Goal: Task Accomplishment & Management: Manage account settings

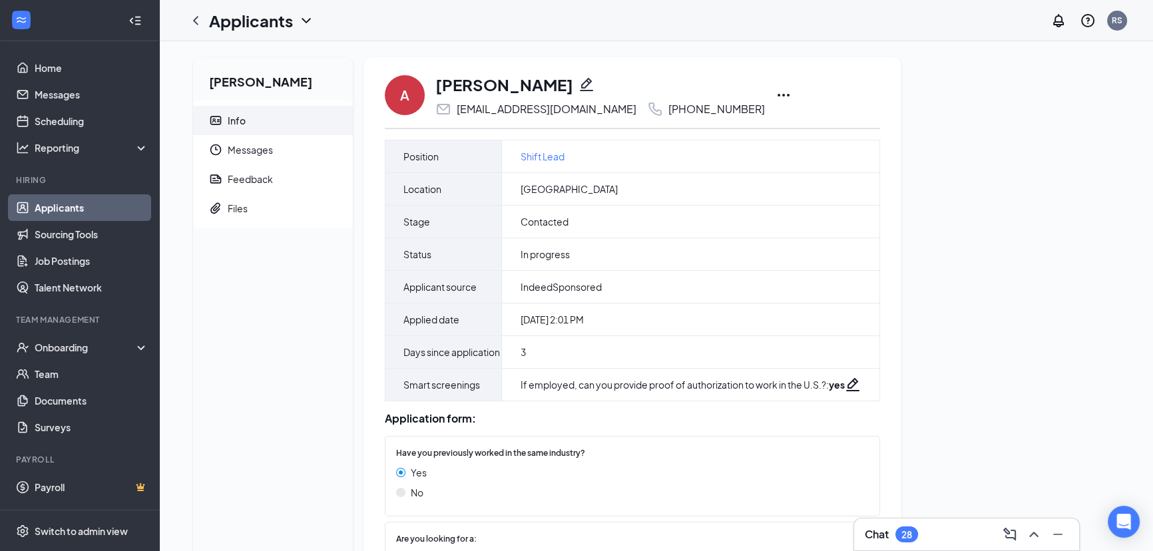
click at [776, 93] on icon "Ellipses" at bounding box center [784, 95] width 16 height 16
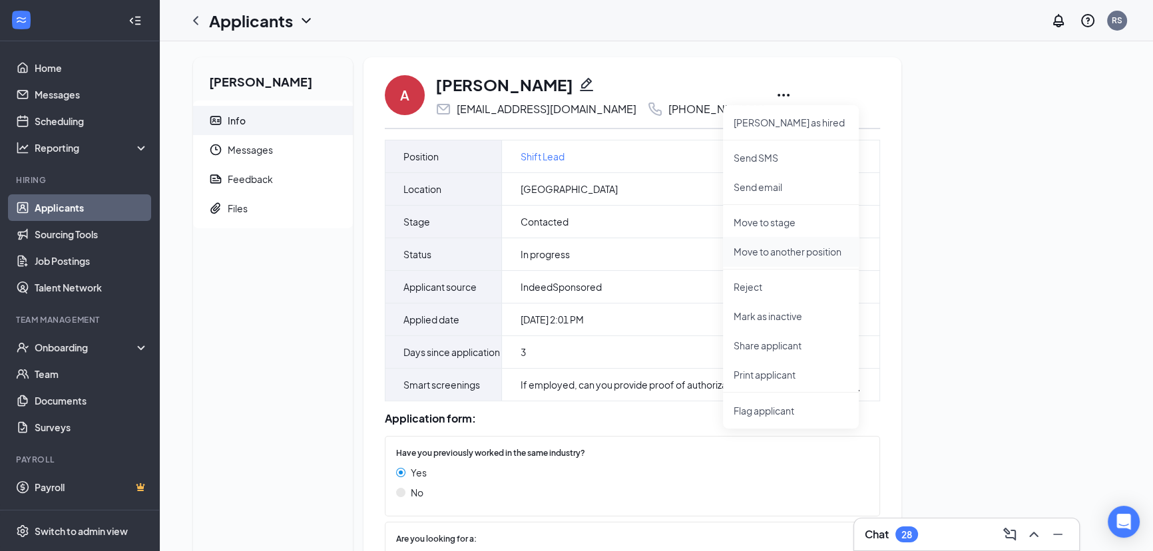
click at [777, 250] on p "Move to another position" at bounding box center [791, 251] width 115 height 13
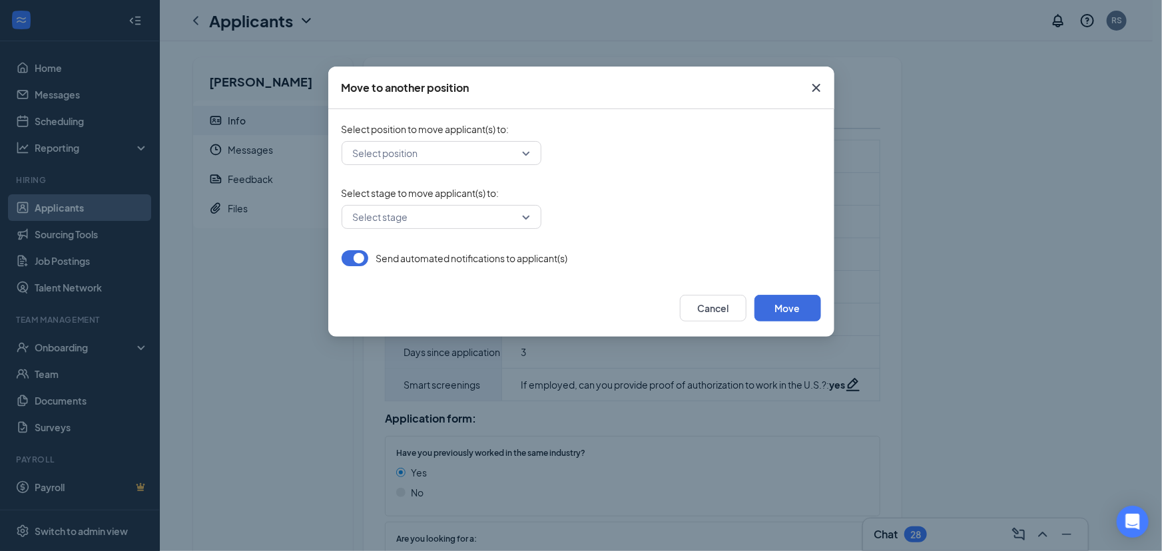
click at [420, 160] on input "search" at bounding box center [437, 153] width 174 height 23
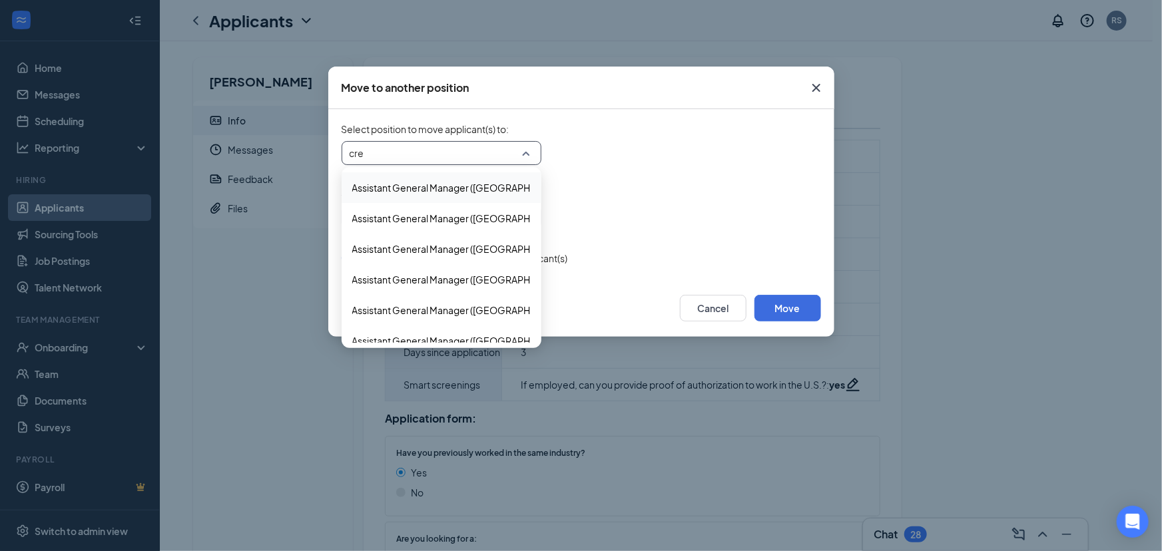
type input "crew"
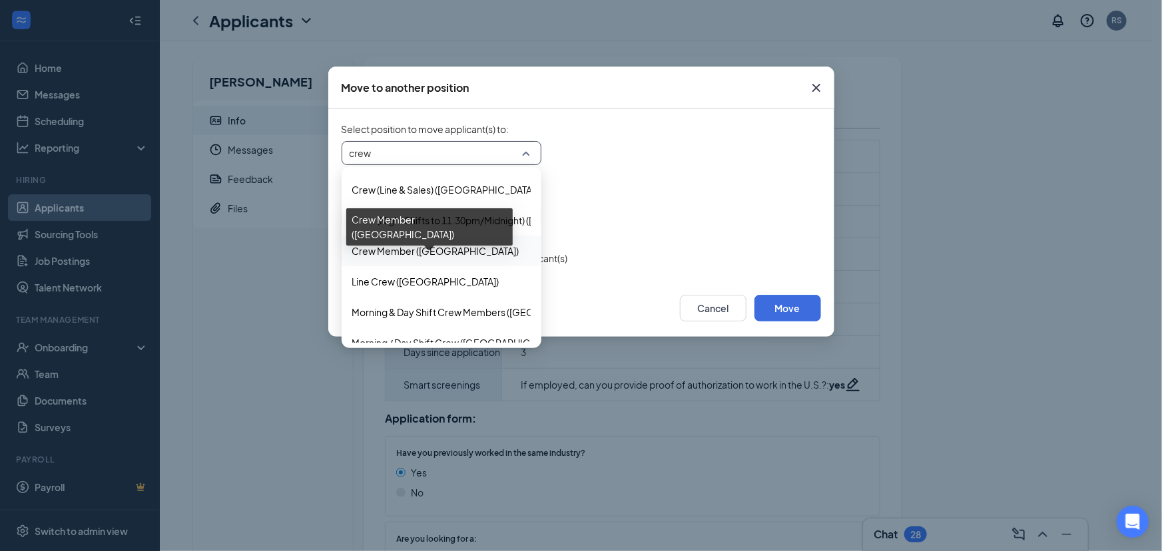
click at [466, 254] on span "Crew Member ([GEOGRAPHIC_DATA])" at bounding box center [435, 251] width 167 height 15
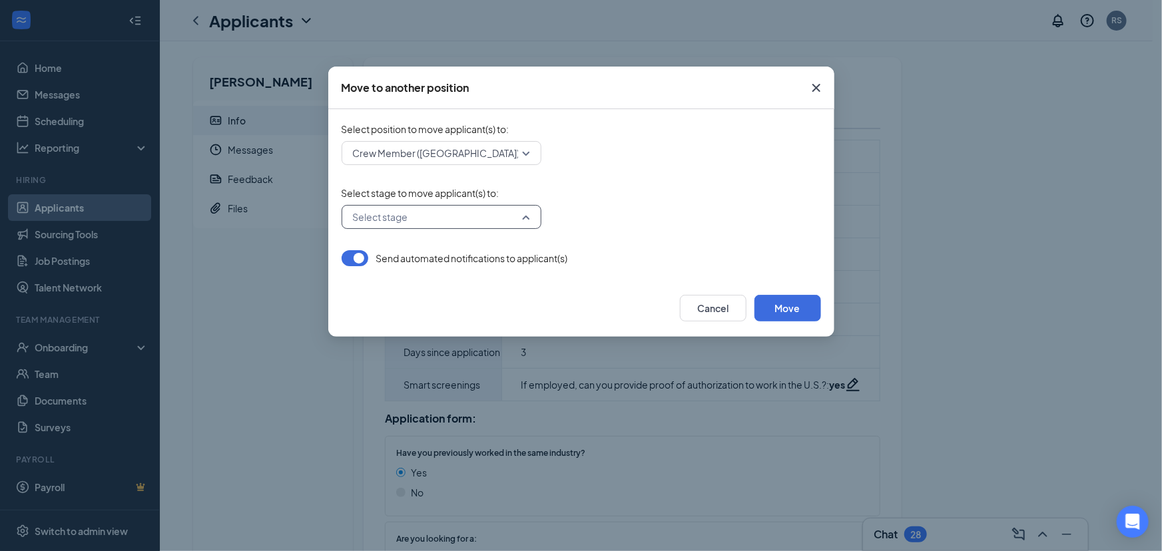
drag, startPoint x: 406, startPoint y: 220, endPoint x: 424, endPoint y: 232, distance: 21.1
click at [407, 220] on input "search" at bounding box center [437, 217] width 174 height 23
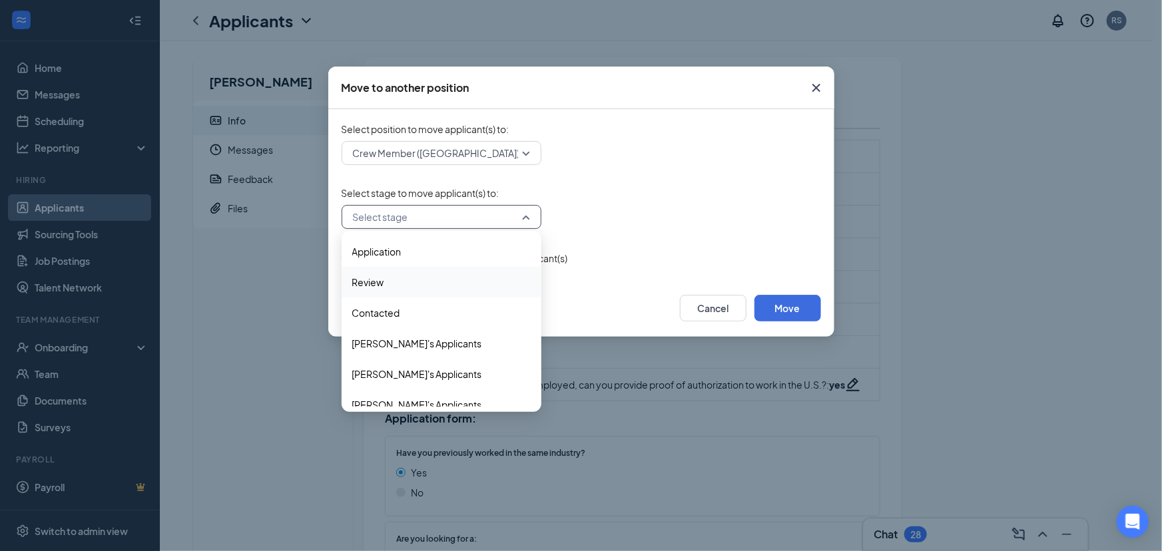
click at [391, 280] on span "Review" at bounding box center [441, 282] width 178 height 15
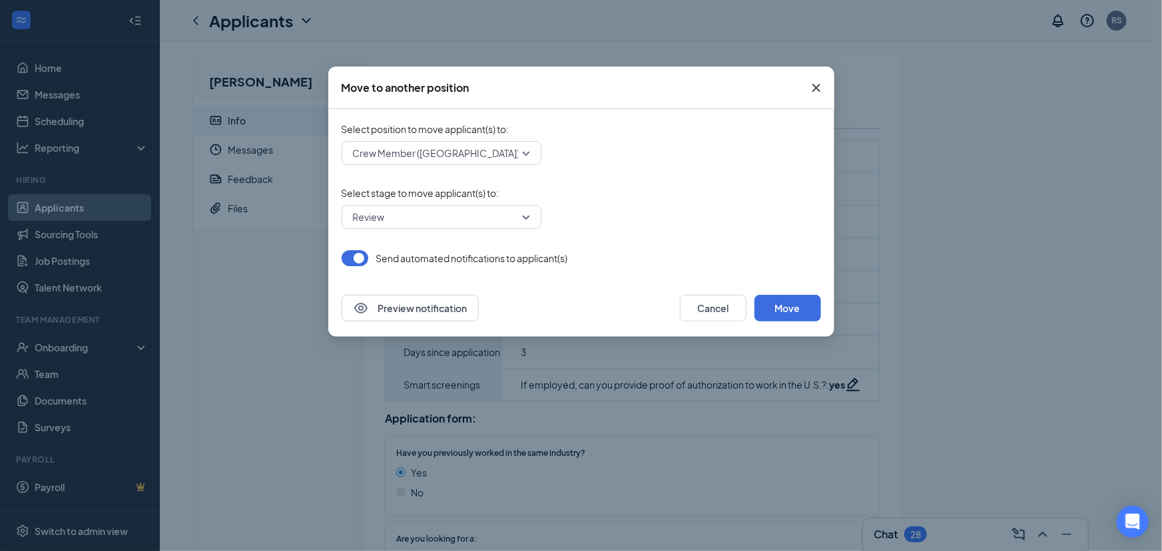
drag, startPoint x: 363, startPoint y: 257, endPoint x: 420, endPoint y: 252, distance: 56.8
click at [364, 255] on button "button" at bounding box center [355, 258] width 27 height 16
click at [773, 308] on button "Move" at bounding box center [788, 308] width 67 height 27
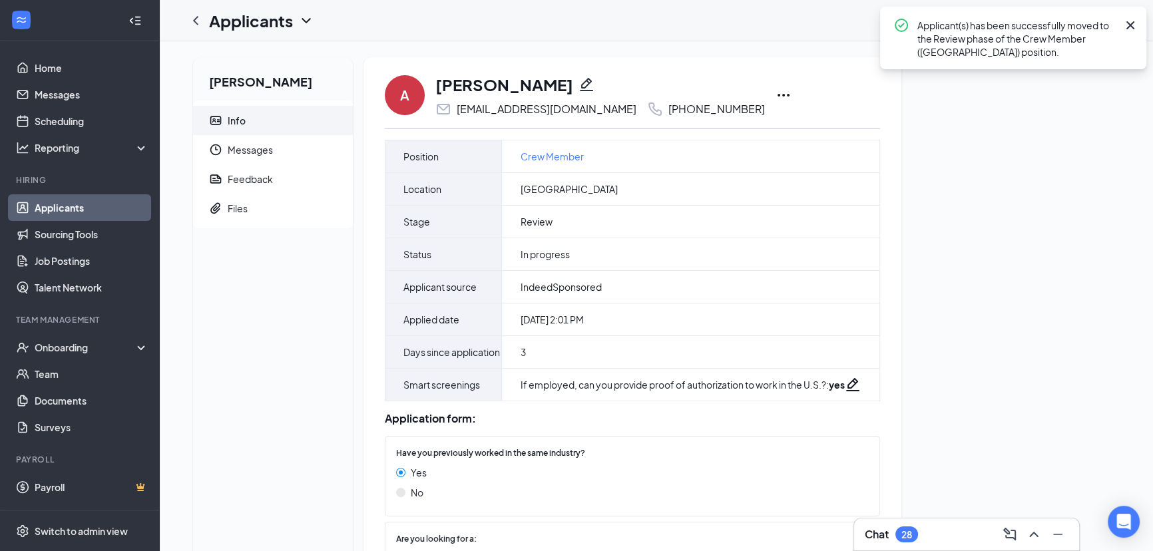
click at [776, 87] on icon "Ellipses" at bounding box center [784, 95] width 16 height 16
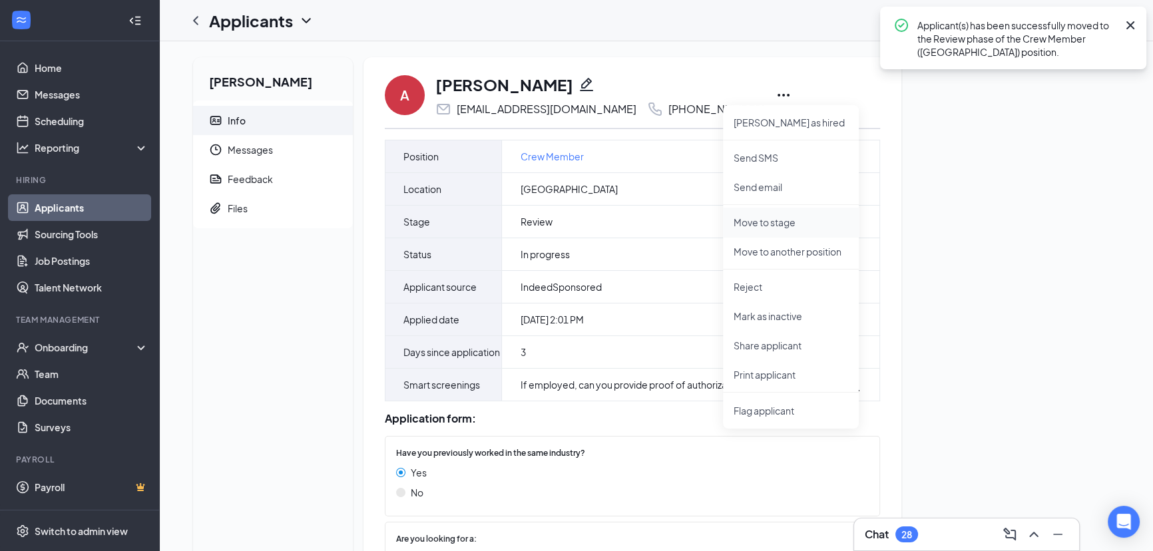
click at [788, 224] on p "Move to stage" at bounding box center [791, 222] width 115 height 13
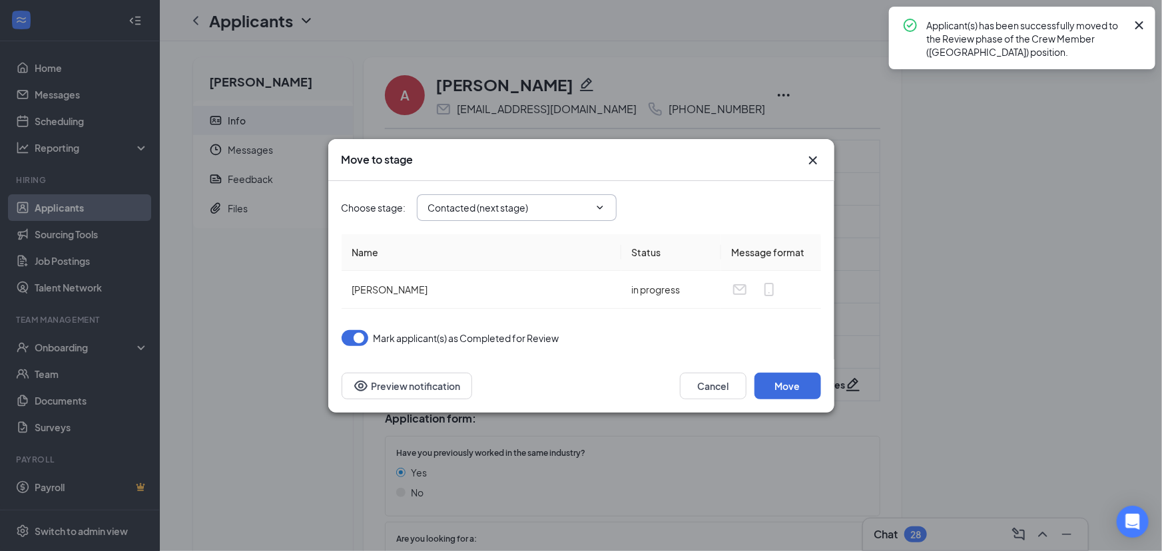
drag, startPoint x: 489, startPoint y: 212, endPoint x: 500, endPoint y: 223, distance: 15.1
click at [491, 212] on input "Contacted (next stage)" at bounding box center [508, 207] width 161 height 15
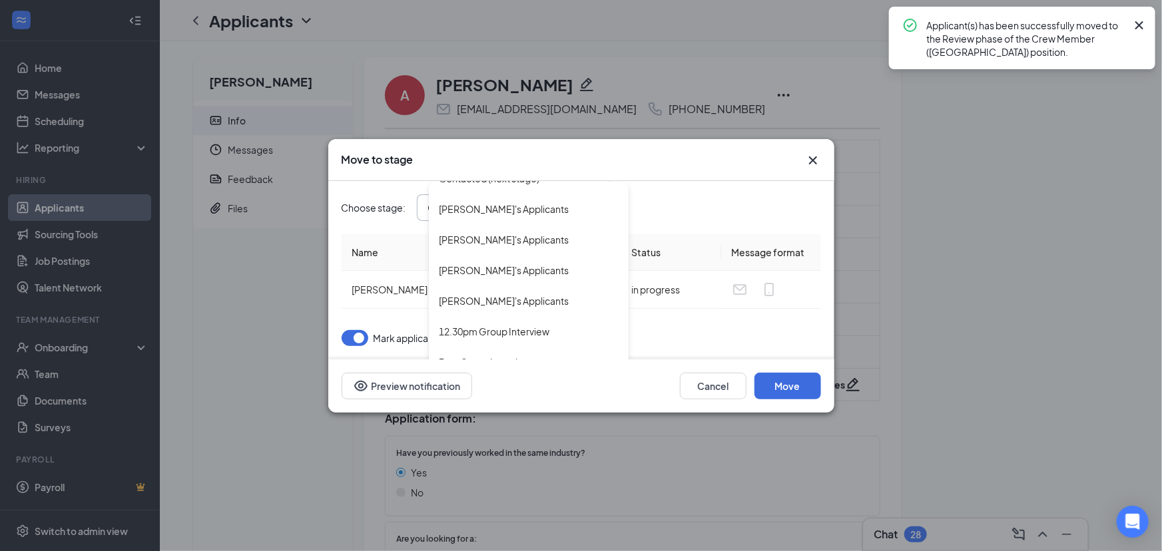
scroll to position [260, 0]
click at [476, 305] on div "Onsite Interview" at bounding box center [475, 304] width 71 height 15
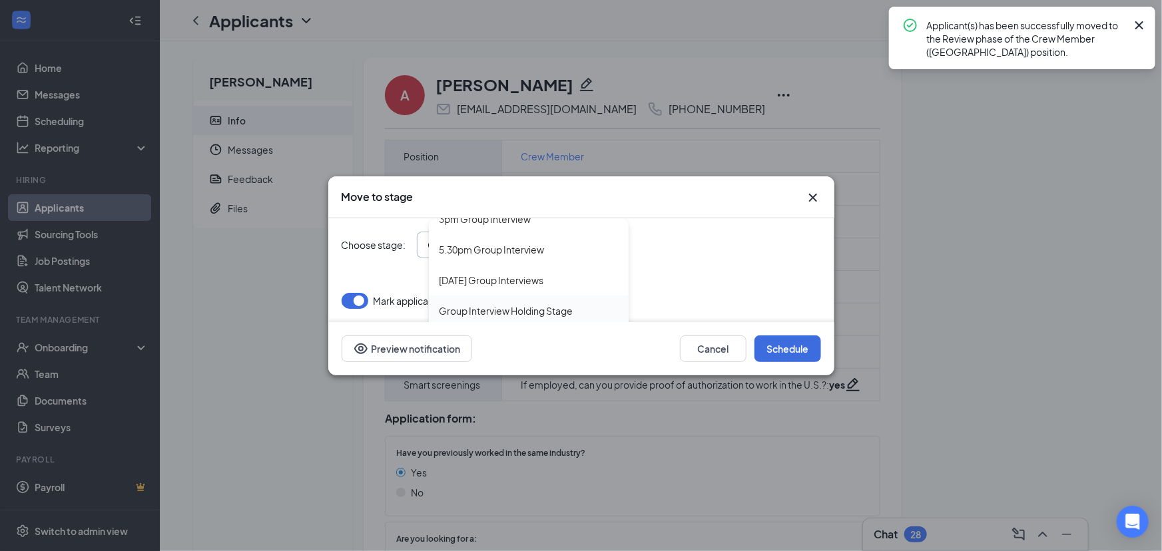
type input "Onsite Interview"
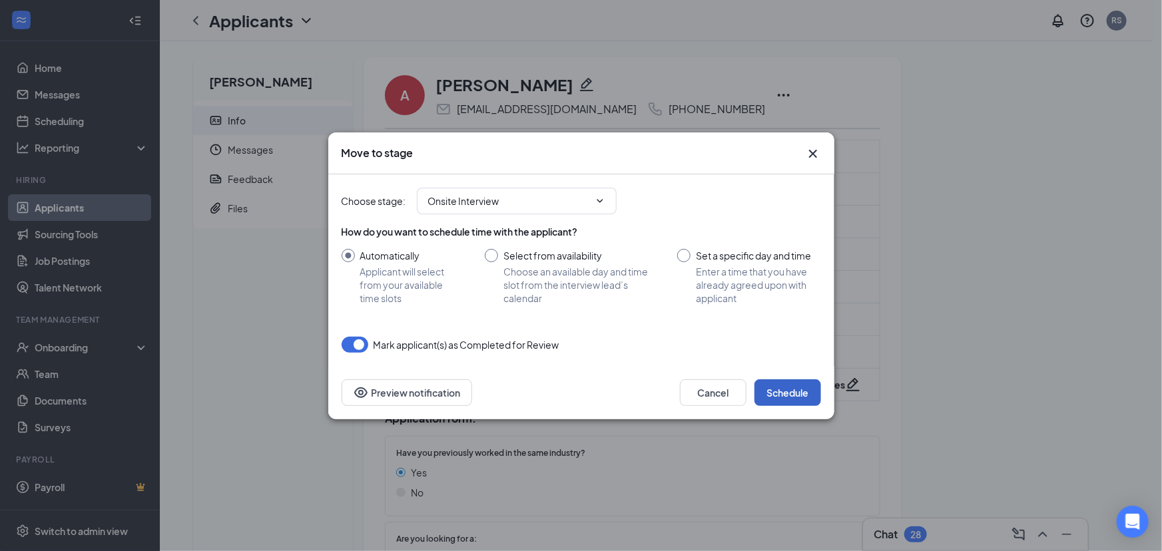
click at [784, 404] on button "Schedule" at bounding box center [788, 393] width 67 height 27
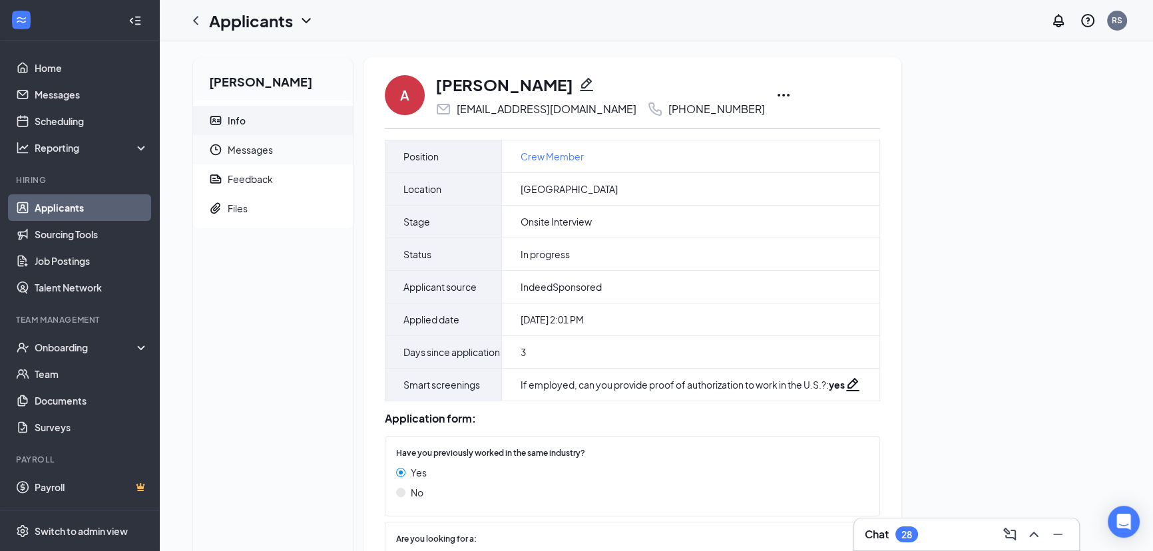
click at [284, 150] on span "Messages" at bounding box center [285, 149] width 115 height 29
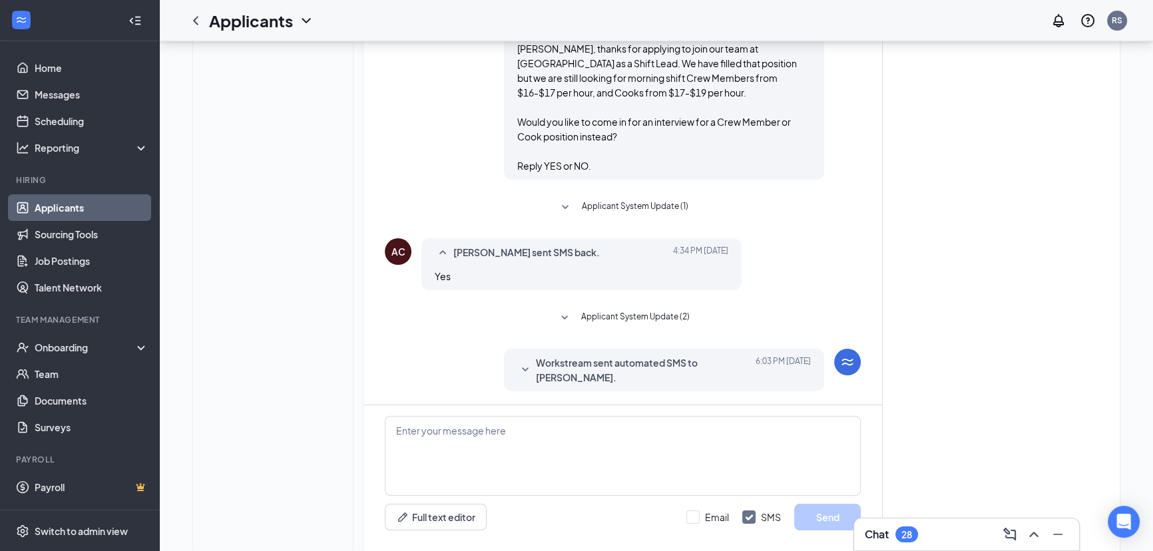
scroll to position [243, 0]
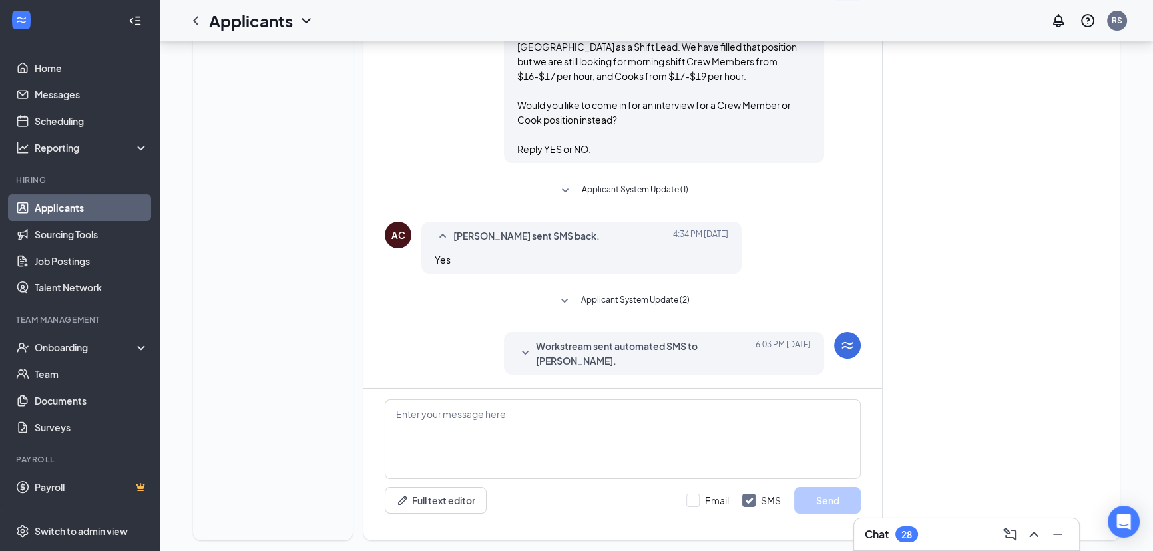
click at [604, 355] on span "Workstream sent automated SMS to [PERSON_NAME]." at bounding box center [643, 353] width 215 height 29
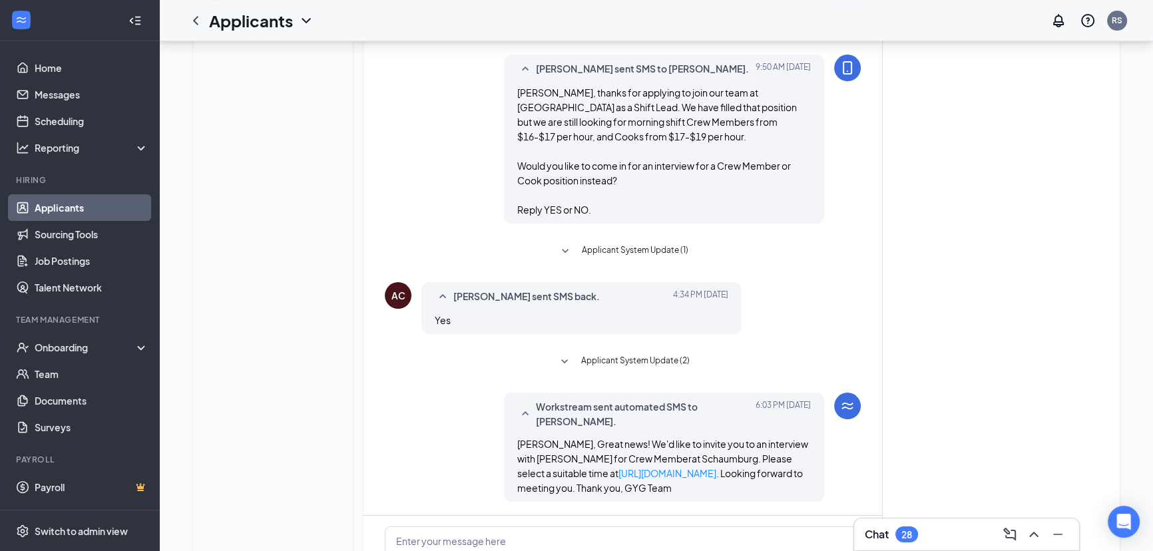
scroll to position [122, 0]
